Goal: Navigation & Orientation: Go to known website

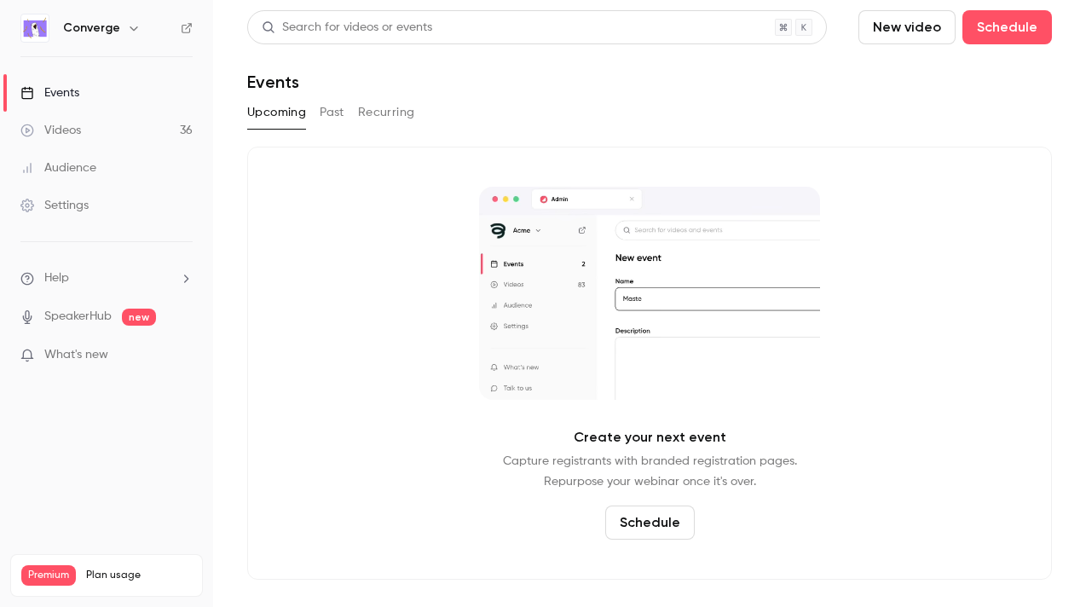
click at [104, 26] on h6 "Converge" at bounding box center [91, 28] width 57 height 17
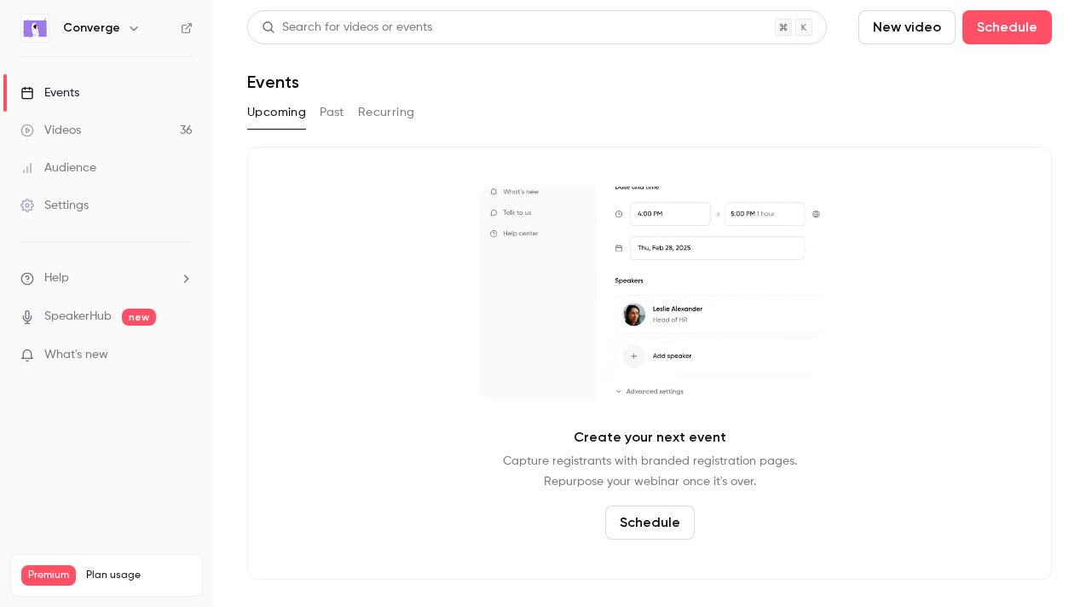
click at [136, 32] on icon "button" at bounding box center [134, 28] width 14 height 14
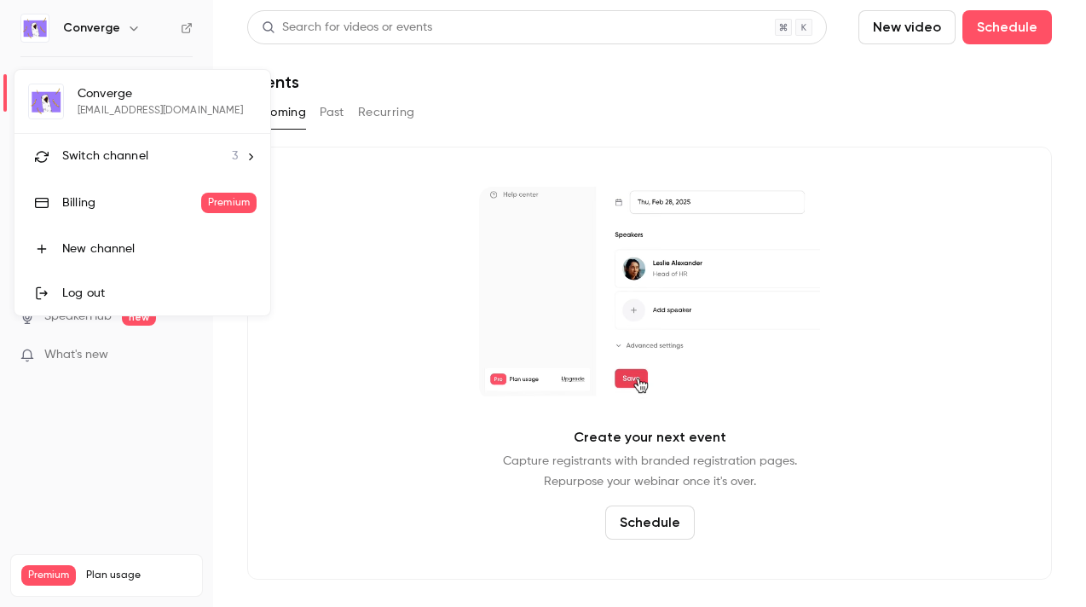
click at [154, 153] on div "Switch channel 3" at bounding box center [150, 157] width 176 height 18
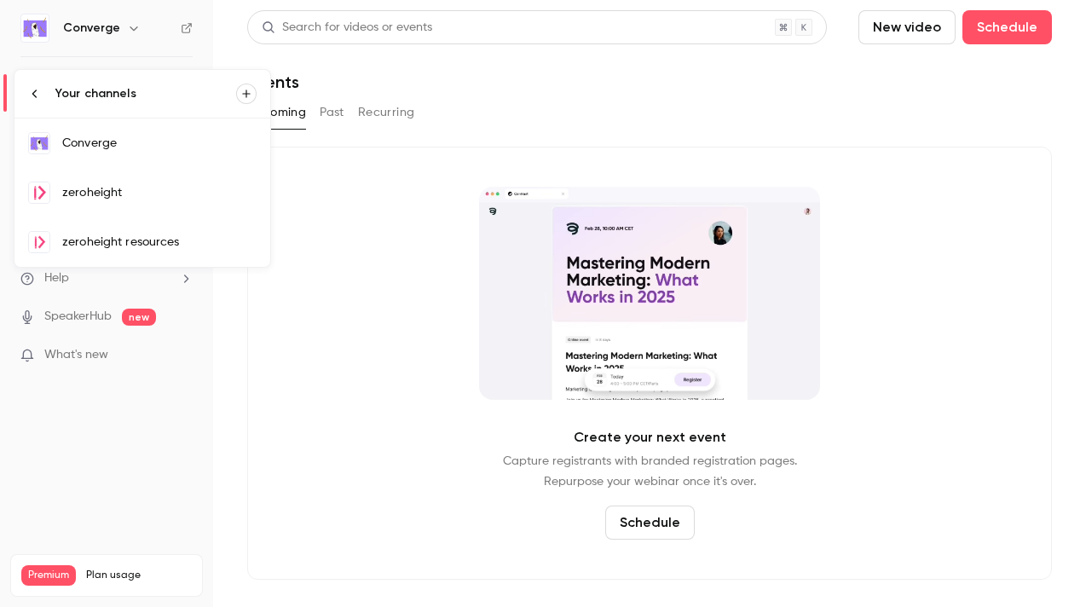
click at [211, 250] on div "zeroheight resources" at bounding box center [159, 242] width 194 height 17
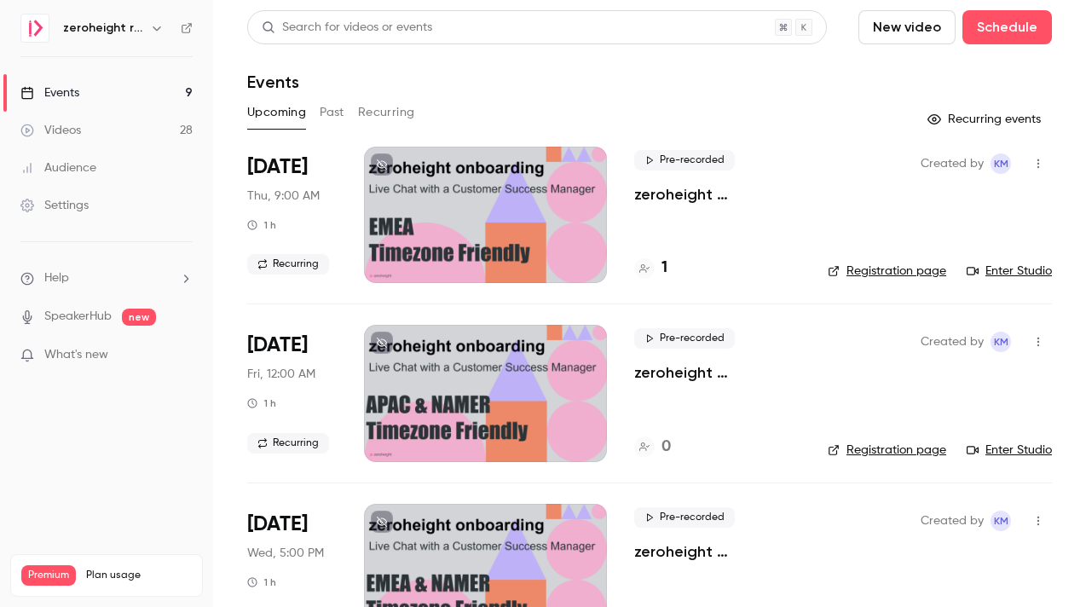
click at [1007, 269] on link "Enter Studio" at bounding box center [1009, 271] width 85 height 17
